Goal: Task Accomplishment & Management: Use online tool/utility

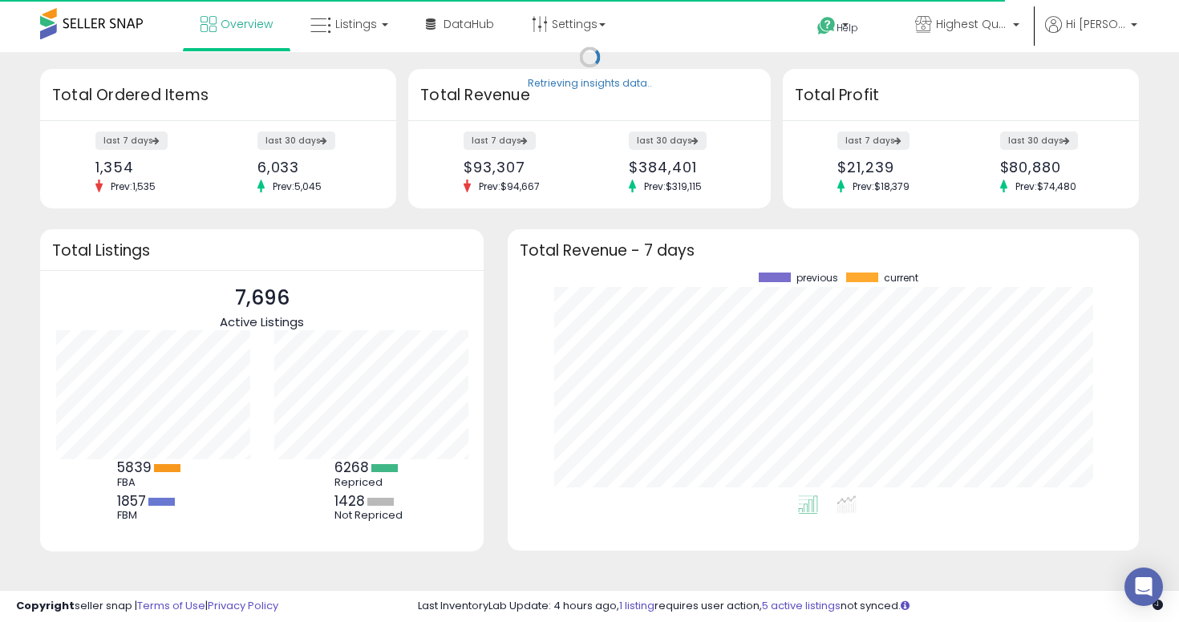
scroll to position [223, 599]
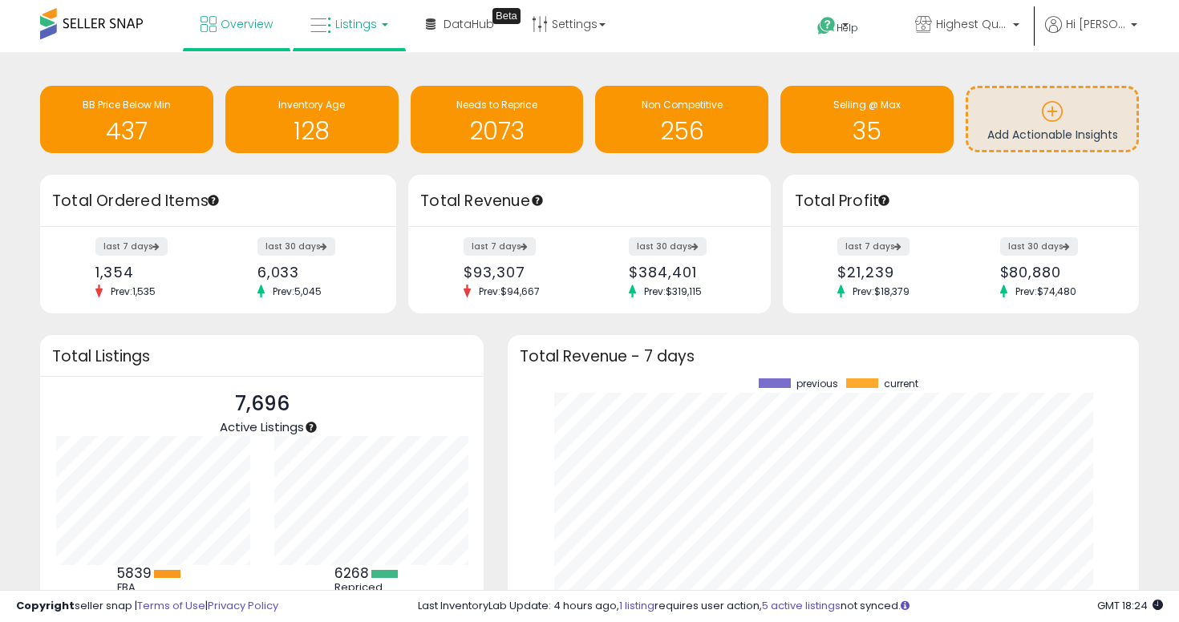
click at [333, 13] on link "Listings" at bounding box center [349, 24] width 102 height 48
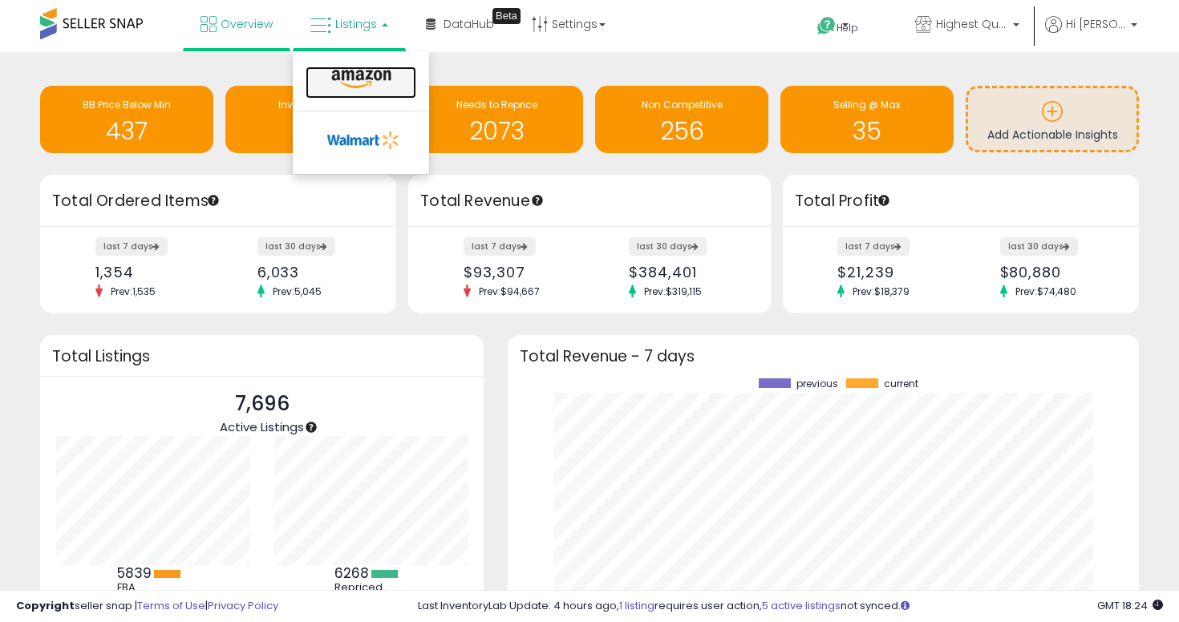
click at [358, 80] on icon at bounding box center [361, 79] width 70 height 21
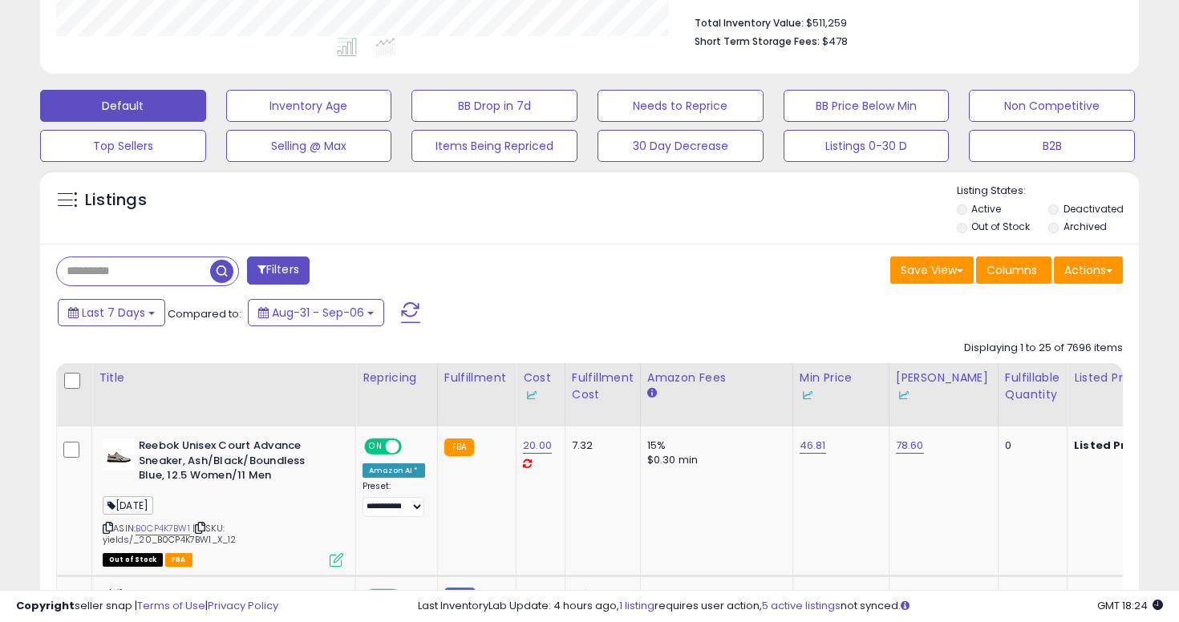
scroll to position [367, 0]
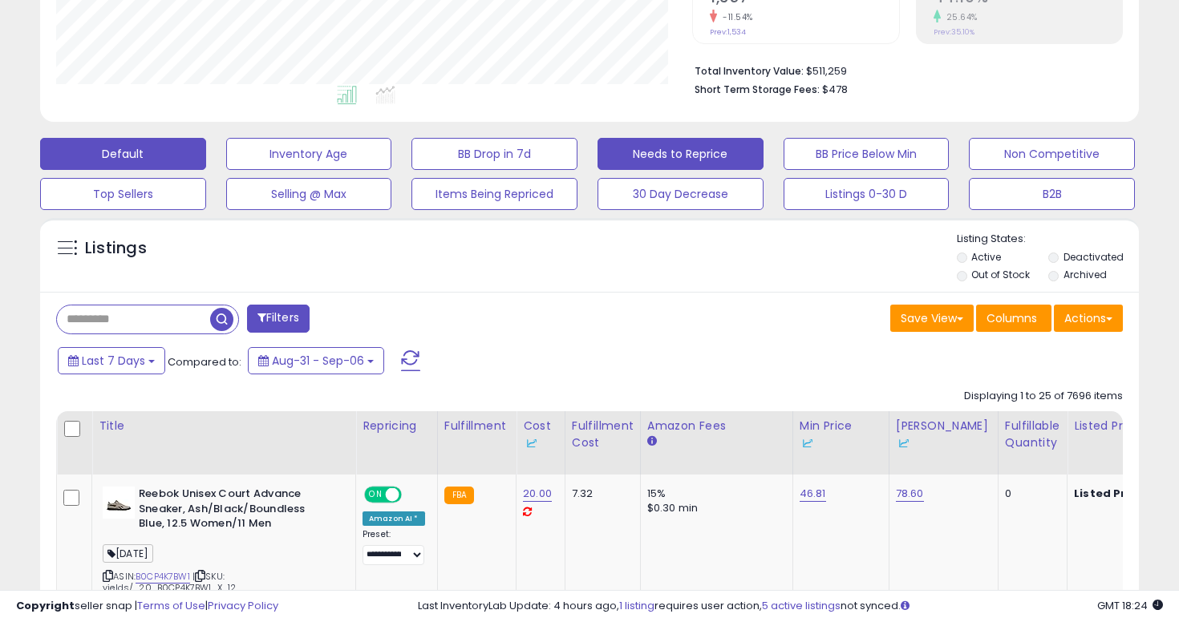
click at [664, 157] on button "Needs to Reprice" at bounding box center [680, 154] width 166 height 32
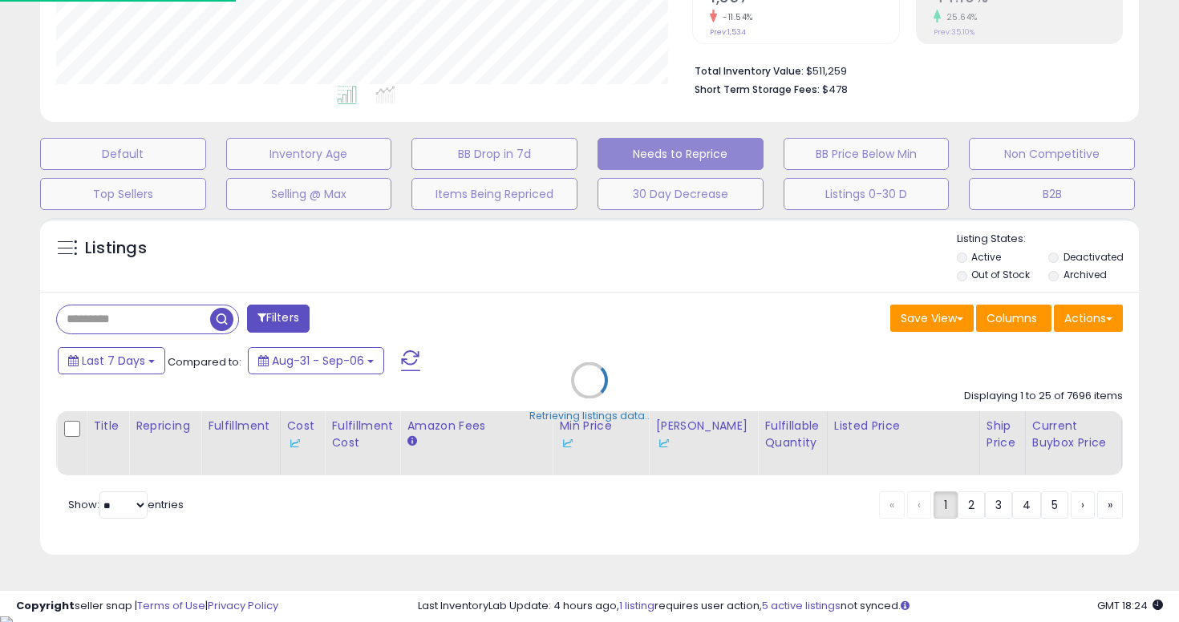
scroll to position [360, 0]
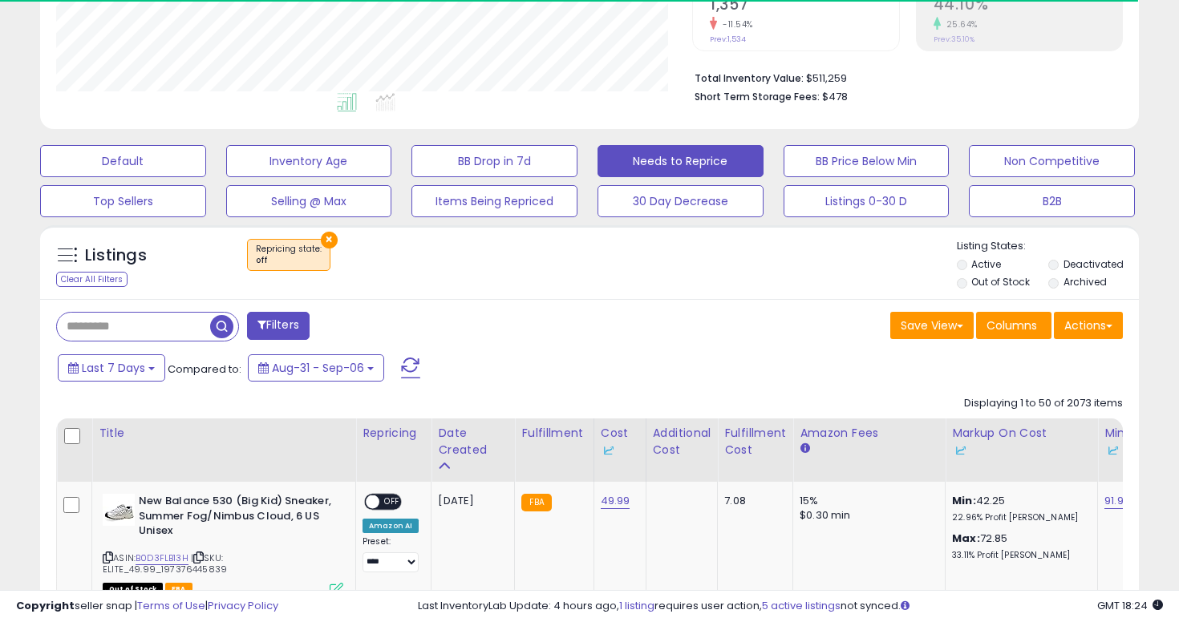
select select "**"
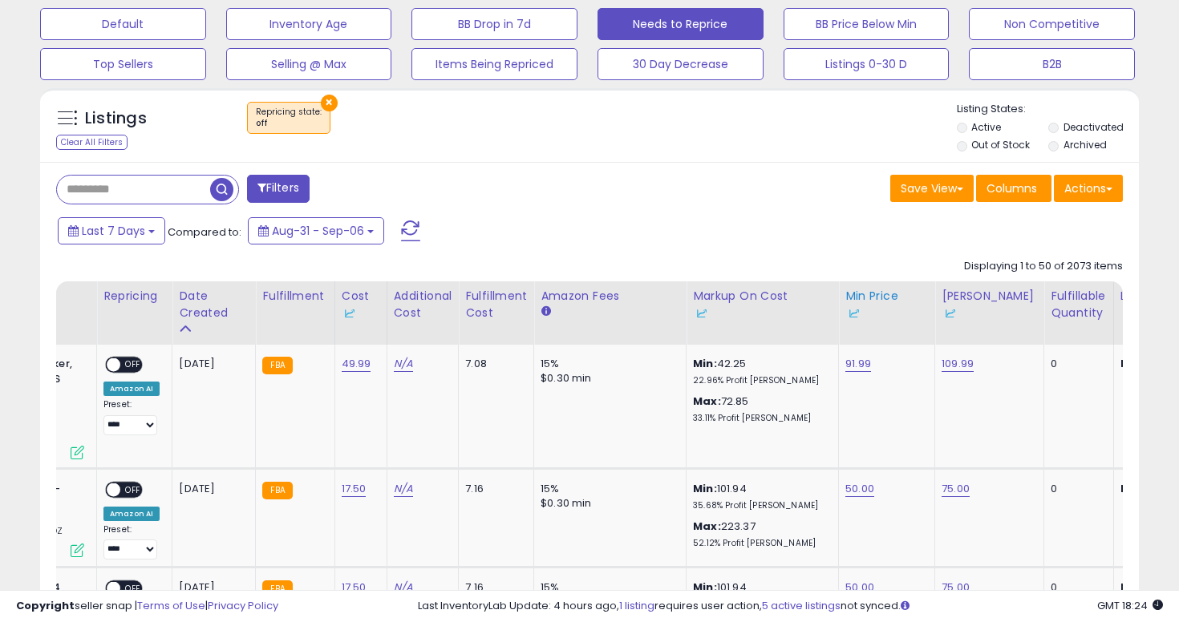
scroll to position [0, 273]
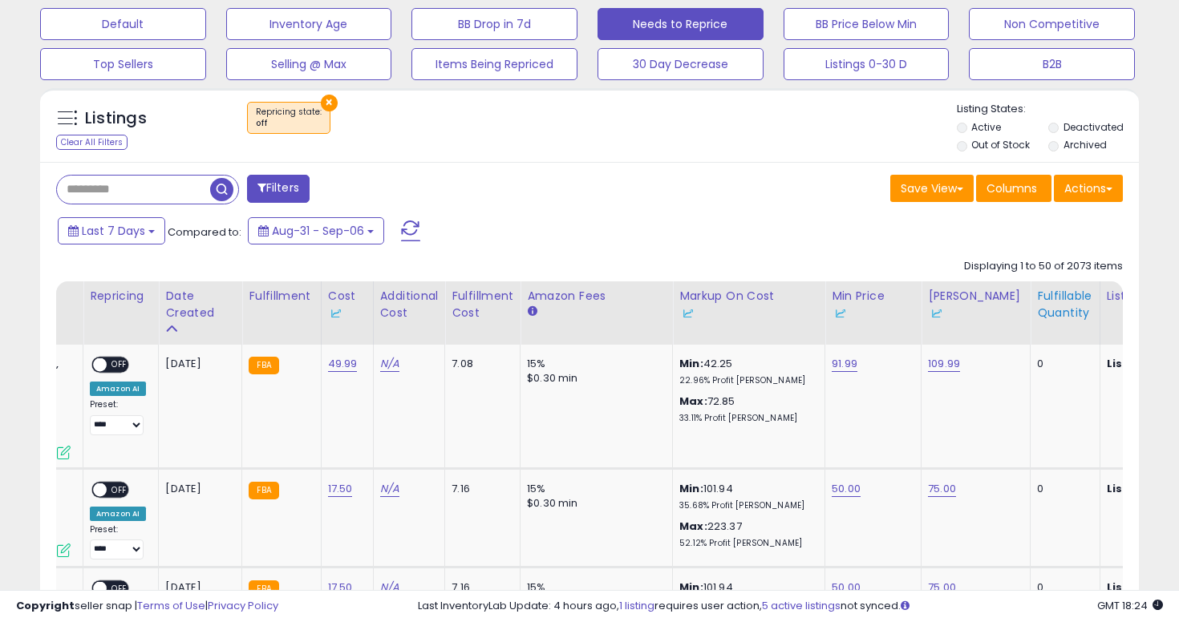
click at [1055, 301] on div "Fulfillable Quantity" at bounding box center [1064, 305] width 55 height 34
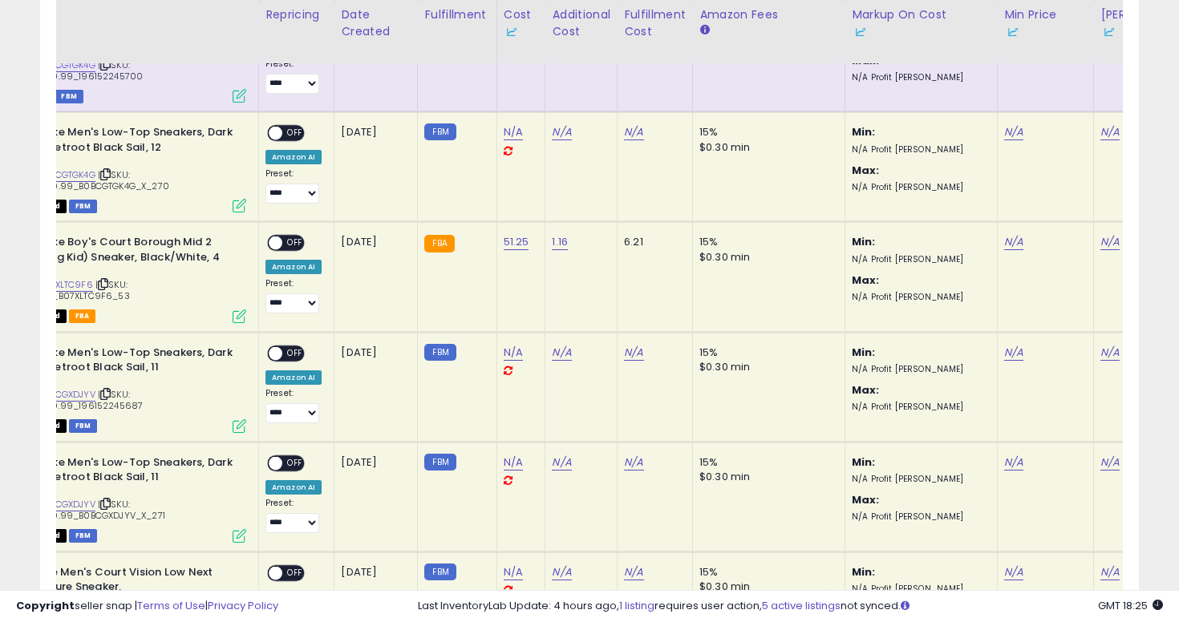
scroll to position [0, 0]
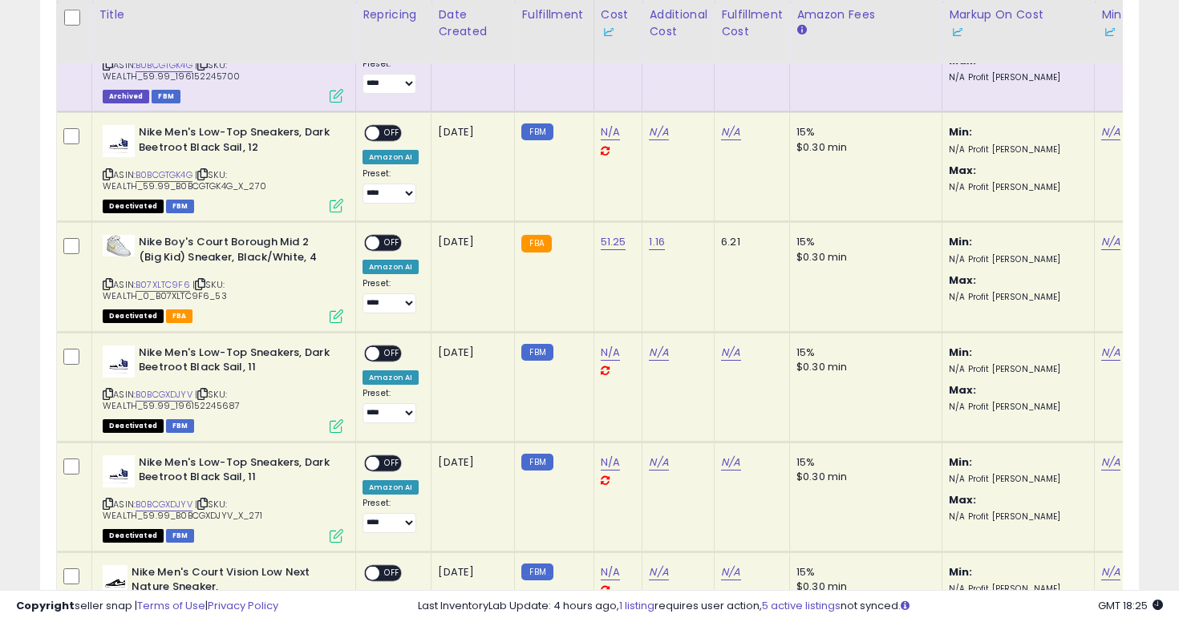
click at [587, 301] on td "FBA" at bounding box center [554, 277] width 79 height 110
